Goal: Task Accomplishment & Management: Use online tool/utility

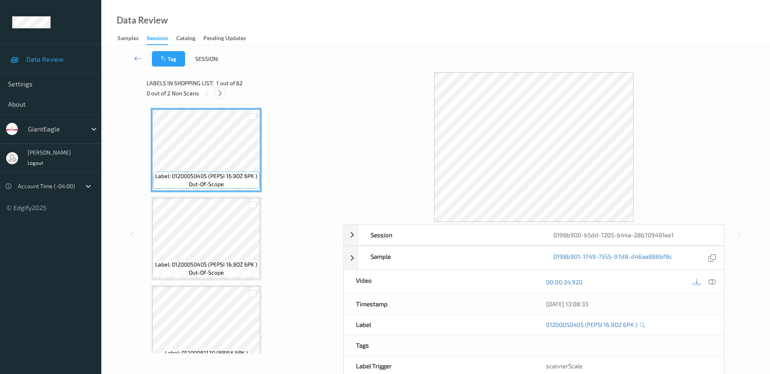
click at [220, 95] on icon at bounding box center [220, 93] width 7 height 7
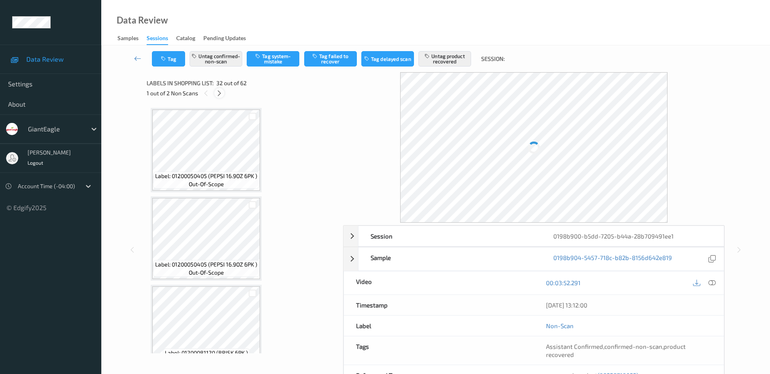
scroll to position [2655, 0]
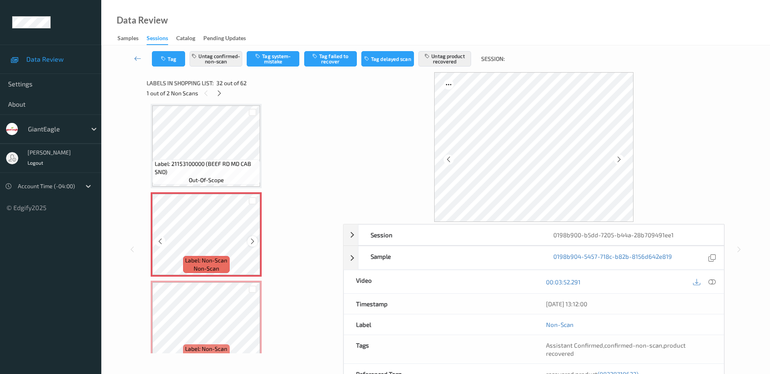
click at [254, 239] on icon at bounding box center [252, 240] width 7 height 7
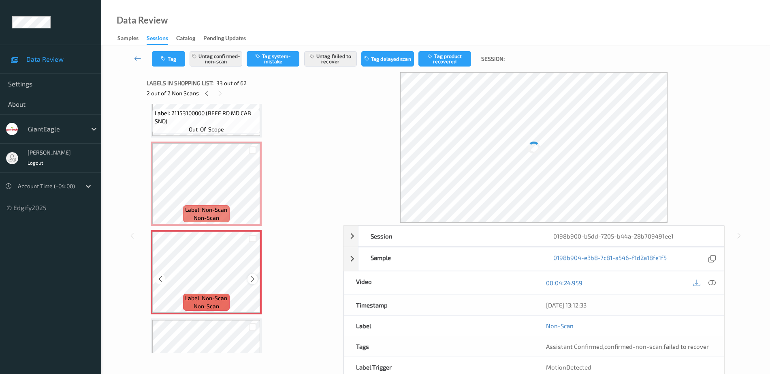
click at [251, 279] on icon at bounding box center [252, 278] width 7 height 7
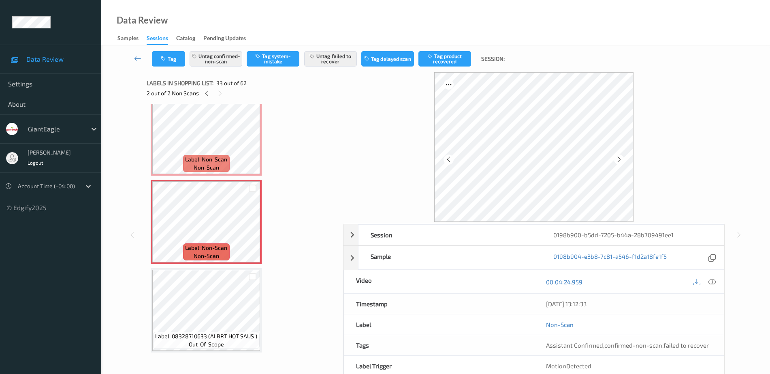
scroll to position [2807, 0]
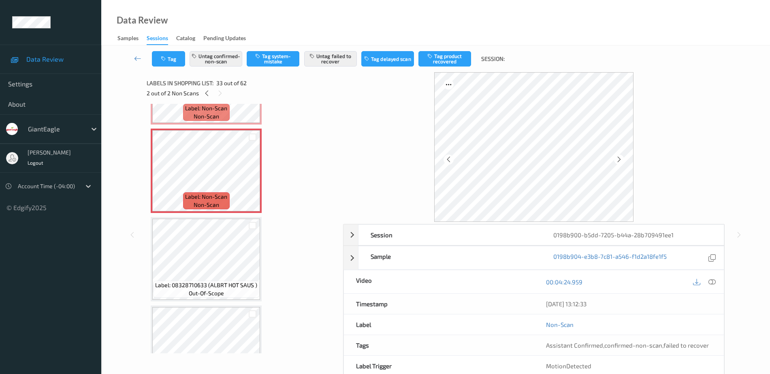
click at [205, 285] on span "Label: 08328710633 (ALBRT HOT SAUS )" at bounding box center [206, 285] width 102 height 8
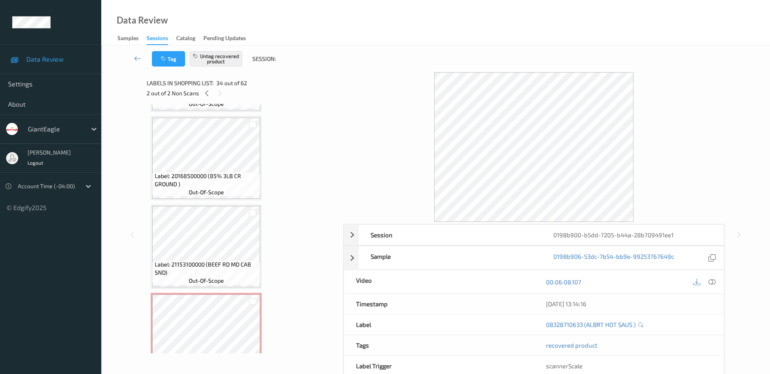
scroll to position [2553, 0]
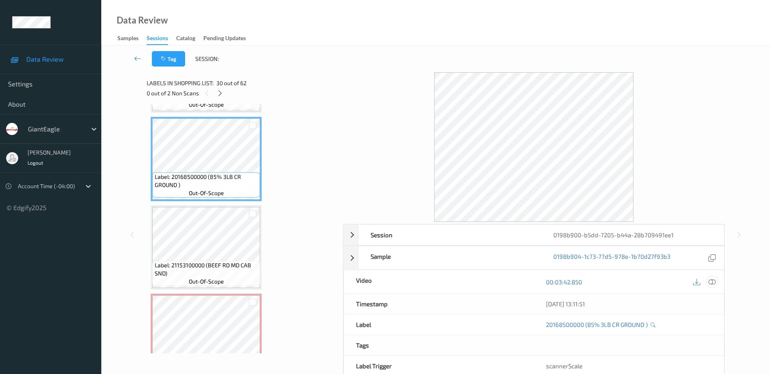
click at [716, 281] on icon at bounding box center [712, 281] width 7 height 7
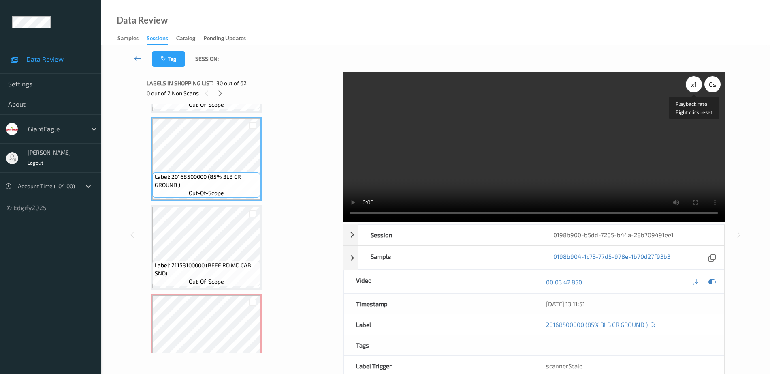
click at [694, 85] on div "x 1" at bounding box center [694, 84] width 16 height 16
click at [694, 85] on div "x 2" at bounding box center [694, 84] width 16 height 16
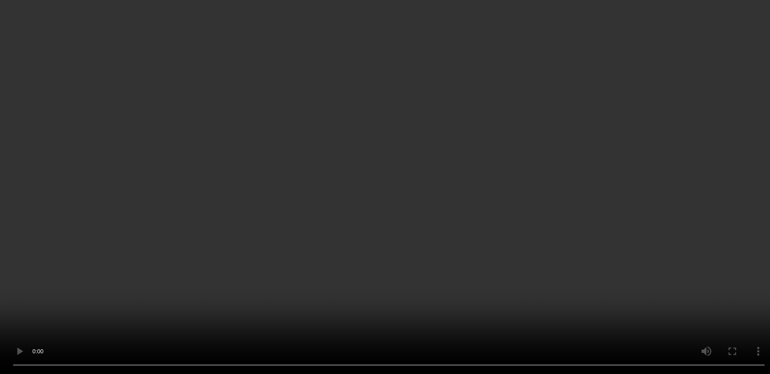
scroll to position [2705, 0]
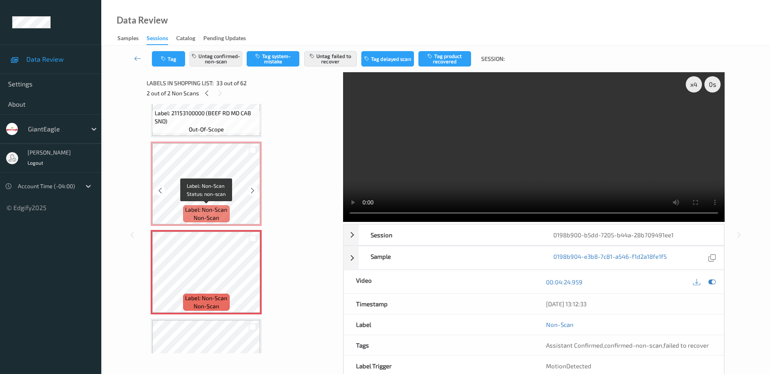
click at [201, 205] on div "Label: Non-Scan non-scan" at bounding box center [206, 213] width 46 height 17
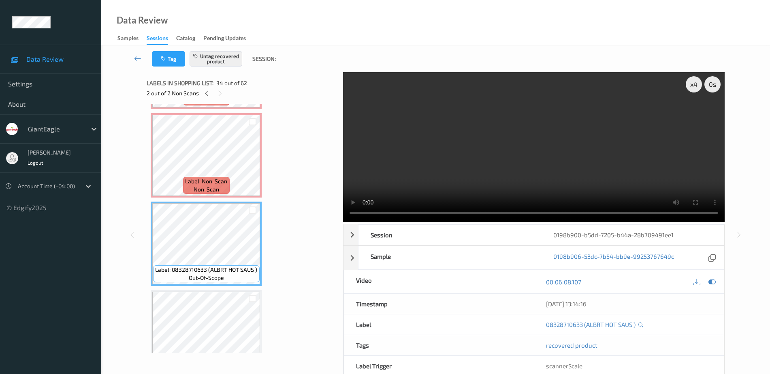
scroll to position [2807, 0]
